Goal: Task Accomplishment & Management: Manage account settings

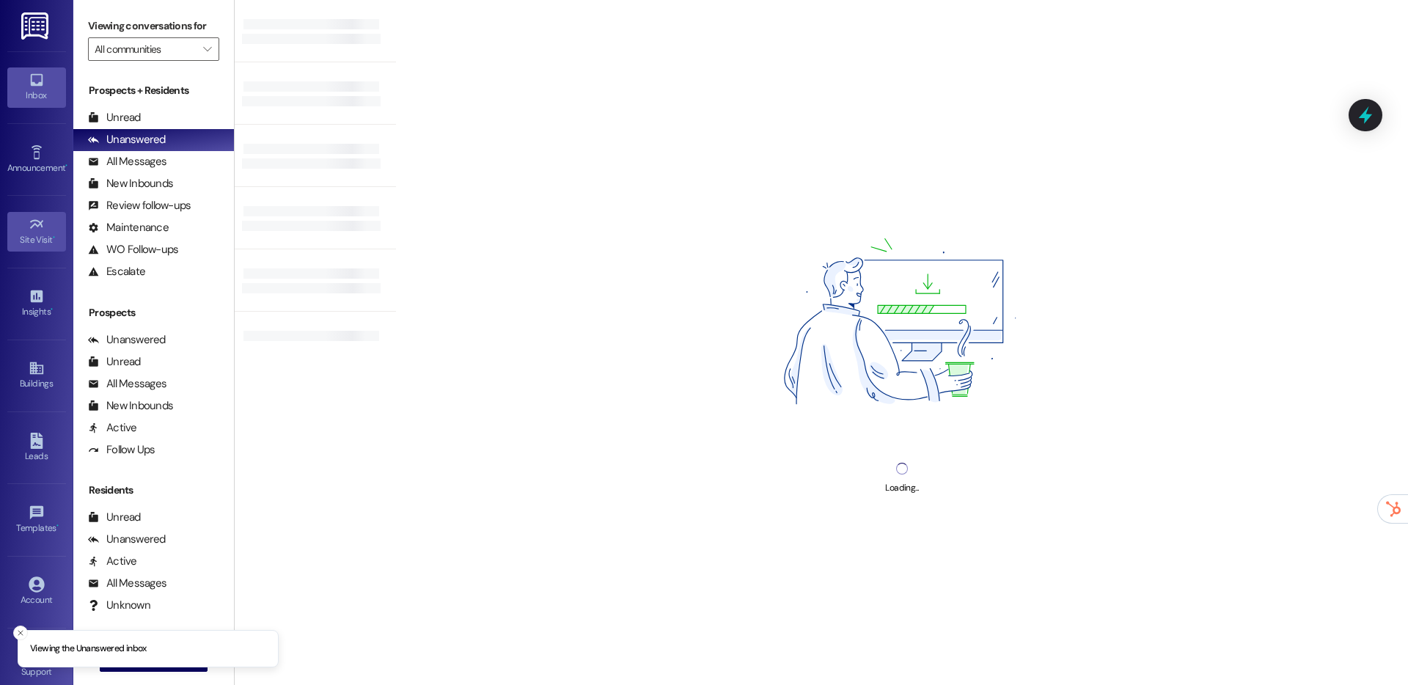
click at [41, 233] on div "Site Visit •" at bounding box center [36, 239] width 73 height 15
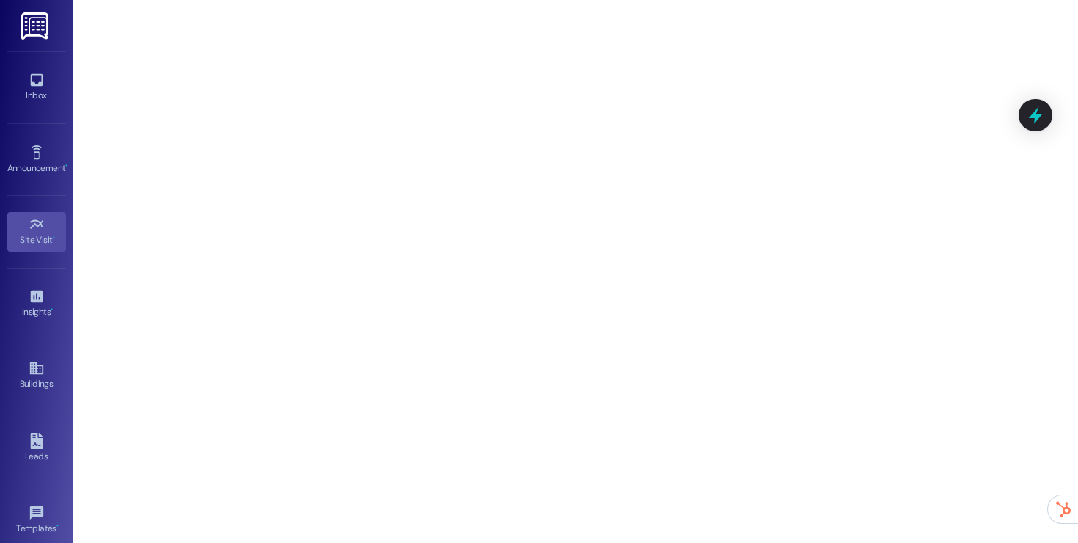
scroll to position [157, 0]
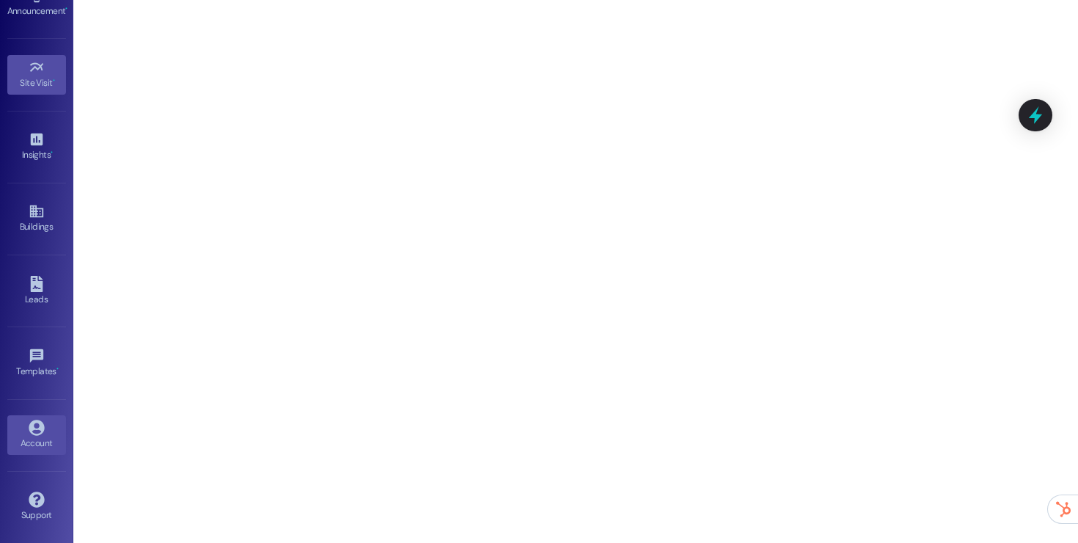
click at [29, 427] on icon at bounding box center [36, 426] width 15 height 15
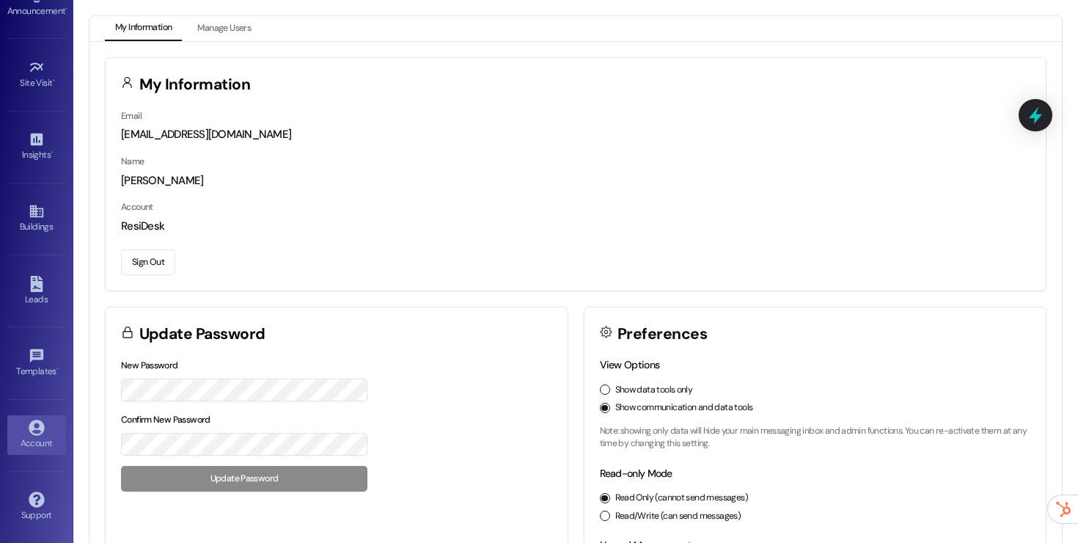
click at [147, 252] on button "Sign Out" at bounding box center [148, 262] width 54 height 26
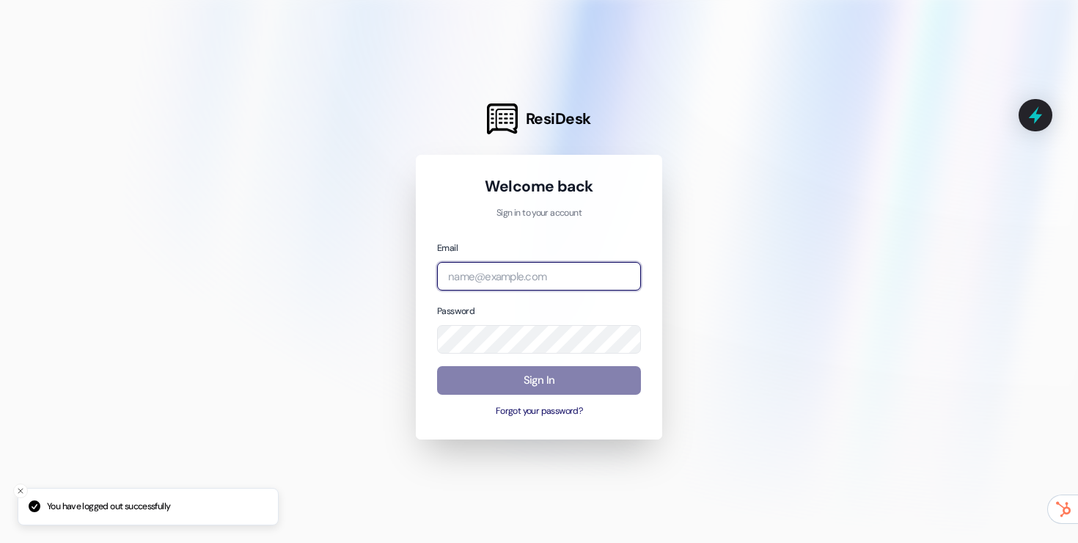
click at [562, 283] on input "email" at bounding box center [539, 276] width 204 height 29
type input "[EMAIL_ADDRESS][DOMAIN_NAME]"
